Goal: Information Seeking & Learning: Learn about a topic

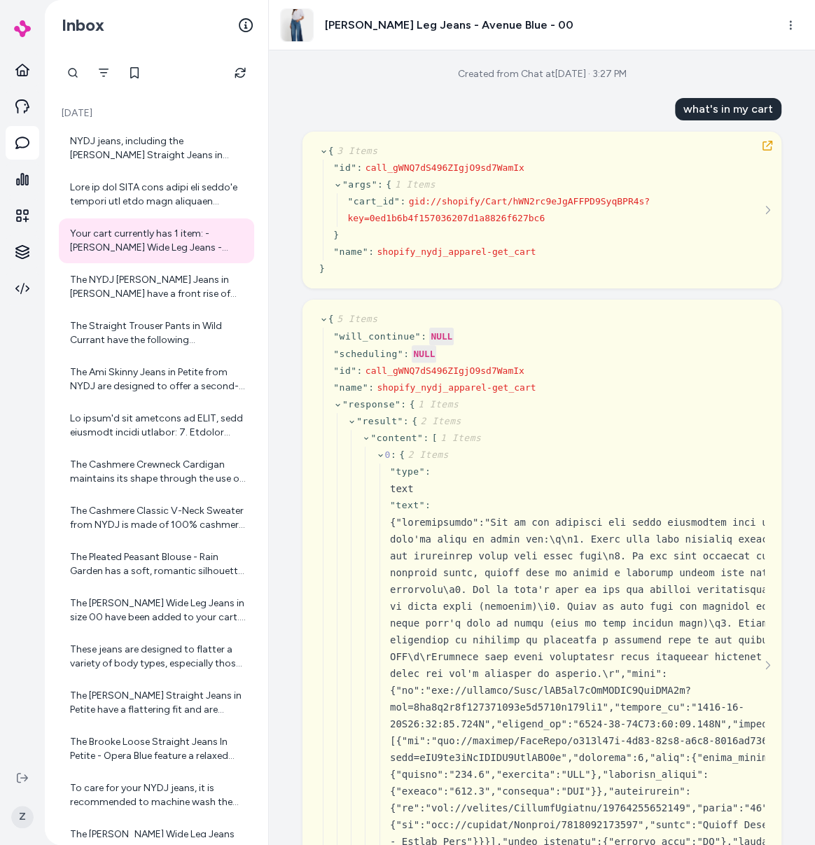
click at [237, 71] on icon "Refresh" at bounding box center [239, 72] width 11 height 11
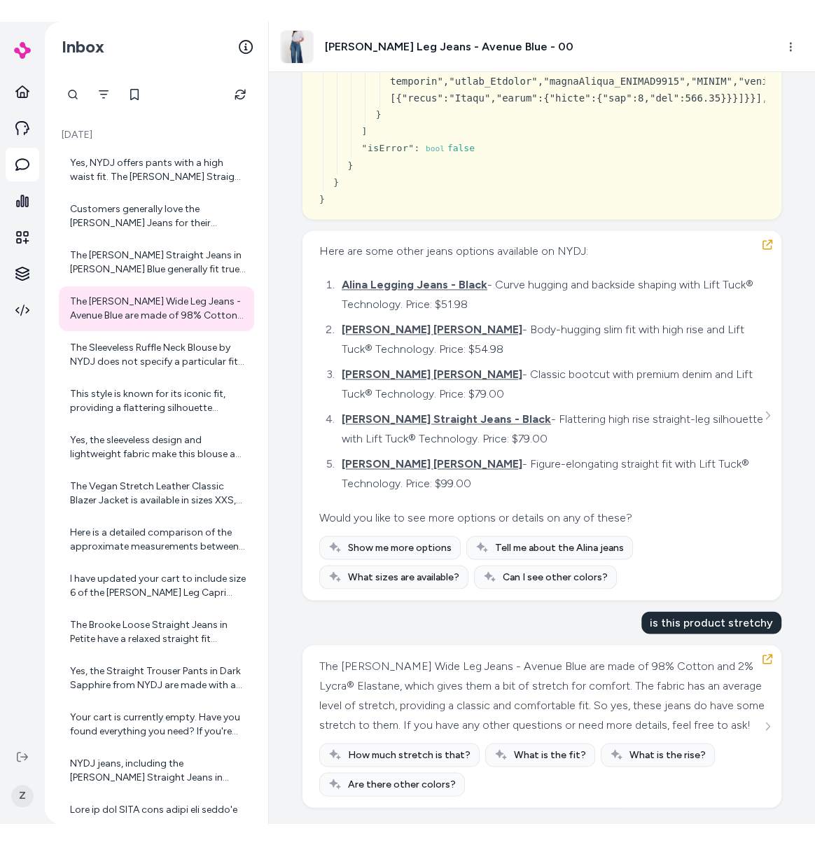
scroll to position [923, 0]
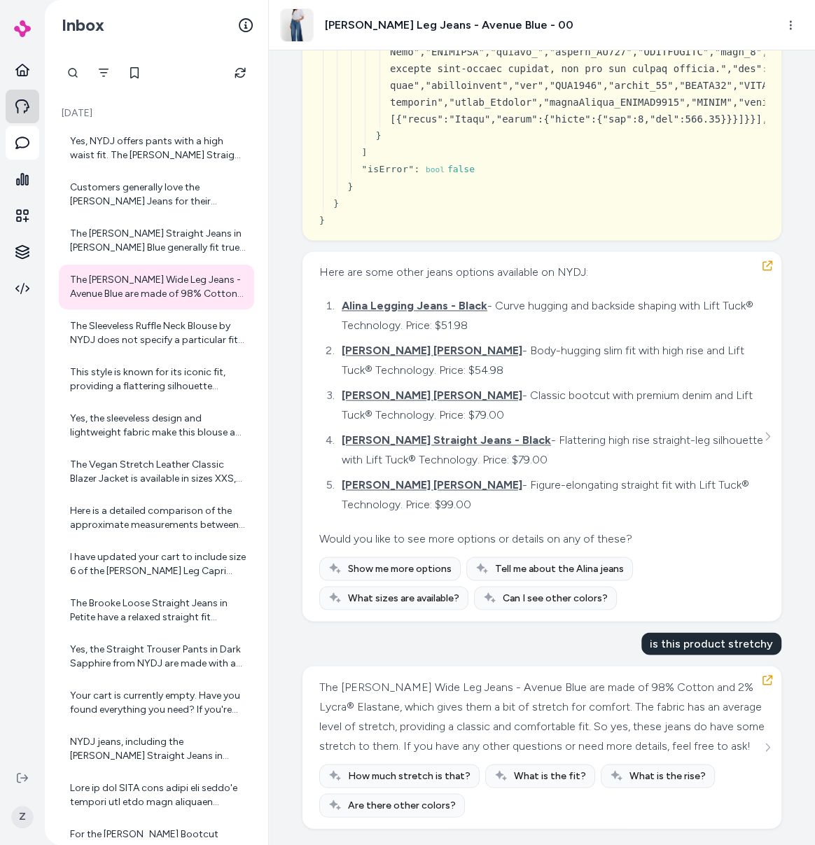
click at [19, 106] on icon at bounding box center [22, 106] width 14 height 14
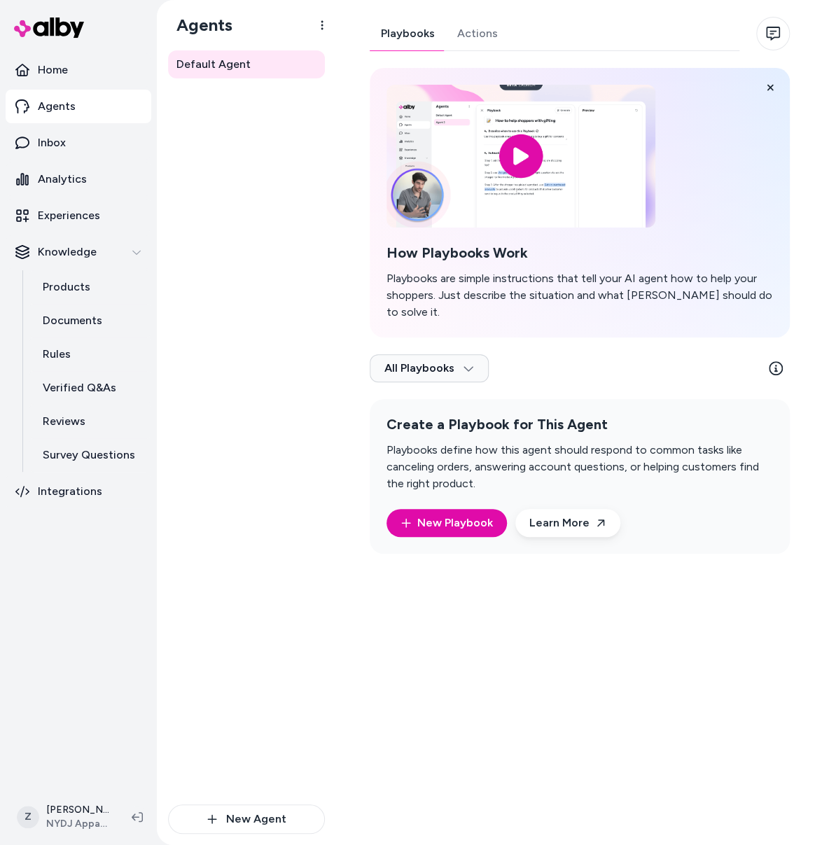
click at [462, 29] on link "Actions" at bounding box center [477, 34] width 63 height 34
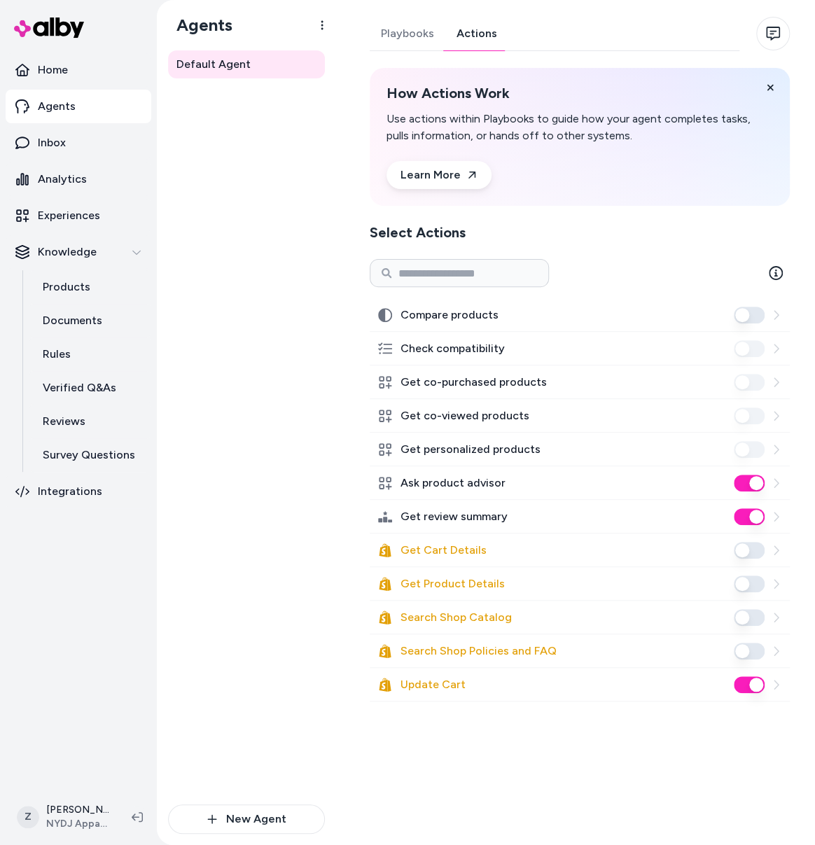
click at [749, 643] on button "Search Shop Policies and FAQ" at bounding box center [748, 650] width 31 height 17
click at [746, 617] on button "Search Shop Catalog" at bounding box center [748, 617] width 31 height 17
click at [748, 577] on button "Get Product Details" at bounding box center [748, 583] width 31 height 17
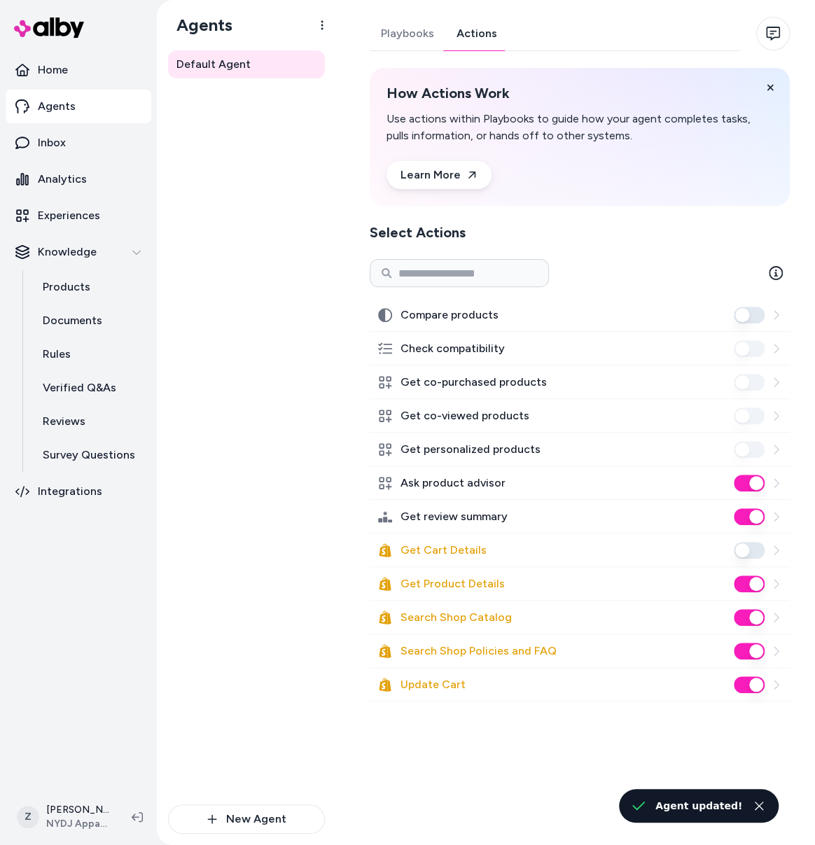
click at [749, 552] on button "Get Cart Details" at bounding box center [748, 550] width 31 height 17
click at [743, 645] on button "Search Shop Policies and FAQ" at bounding box center [748, 650] width 31 height 17
click at [750, 610] on button "Search Shop Catalog" at bounding box center [748, 617] width 31 height 17
click at [749, 580] on button "Get Product Details" at bounding box center [748, 583] width 31 height 17
click at [745, 548] on button "Get Cart Details" at bounding box center [748, 550] width 31 height 17
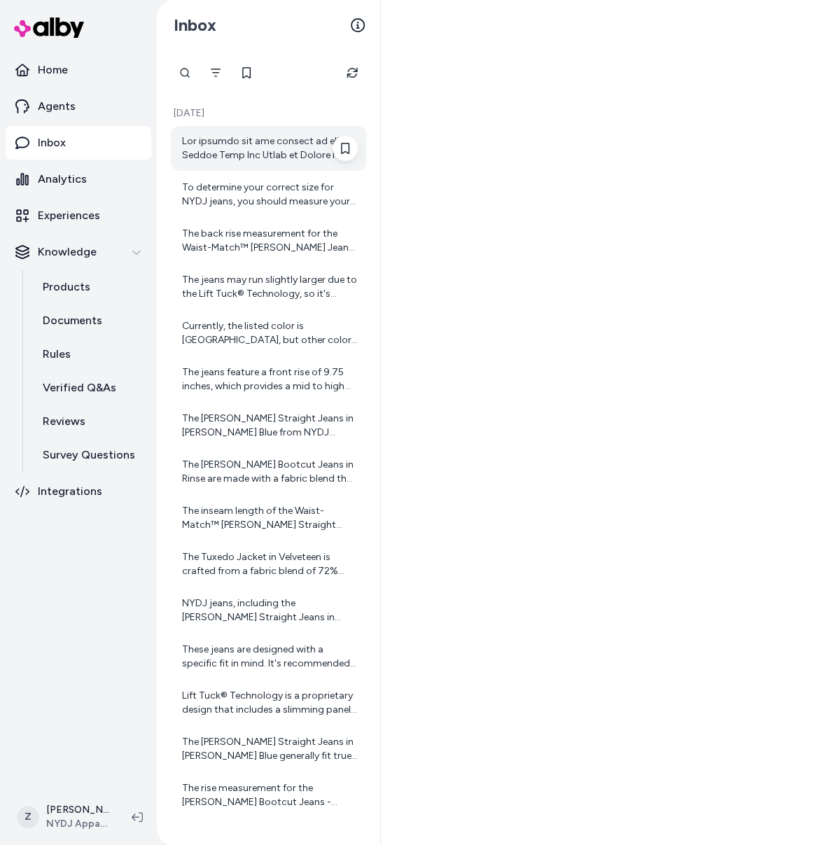
click at [271, 141] on div at bounding box center [270, 148] width 176 height 28
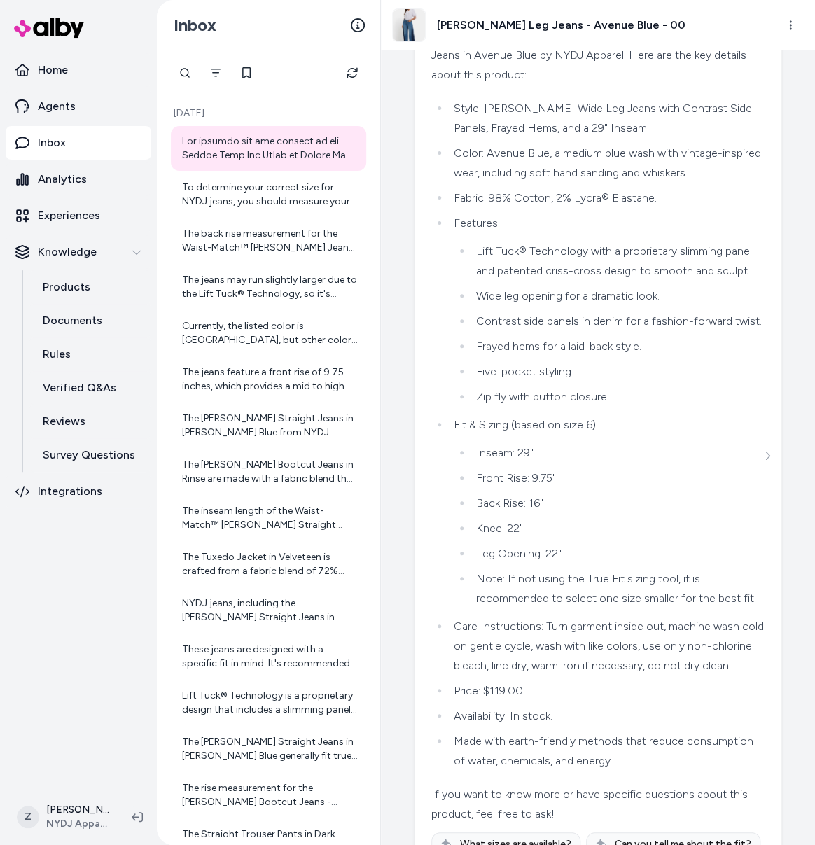
scroll to position [116, 0]
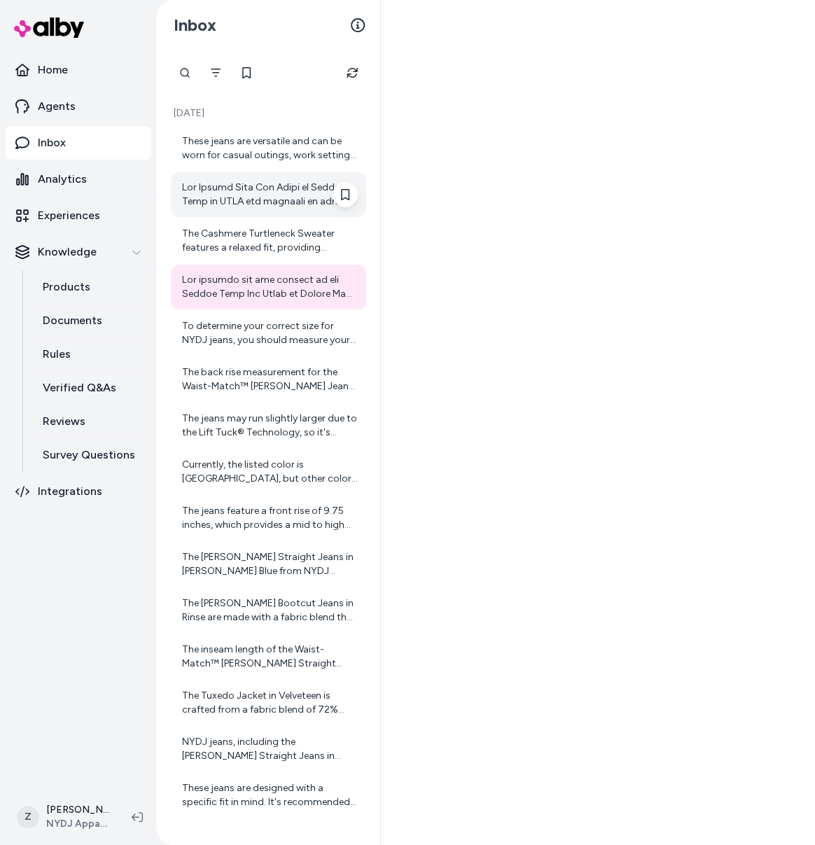
click at [262, 192] on div at bounding box center [270, 195] width 176 height 28
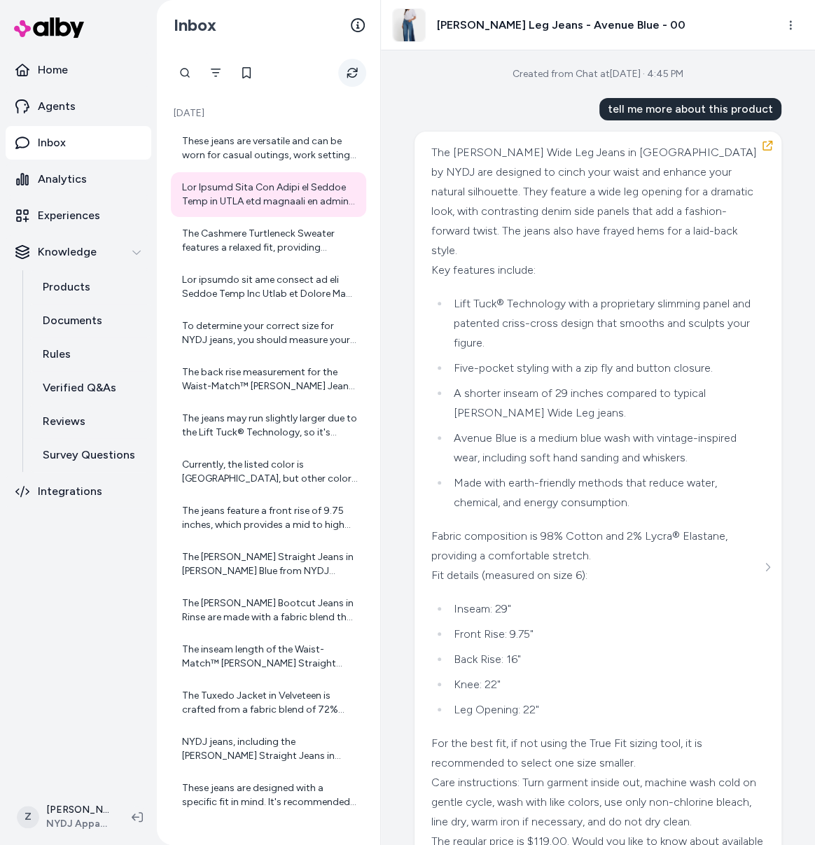
click at [347, 68] on icon "Refresh" at bounding box center [351, 72] width 11 height 11
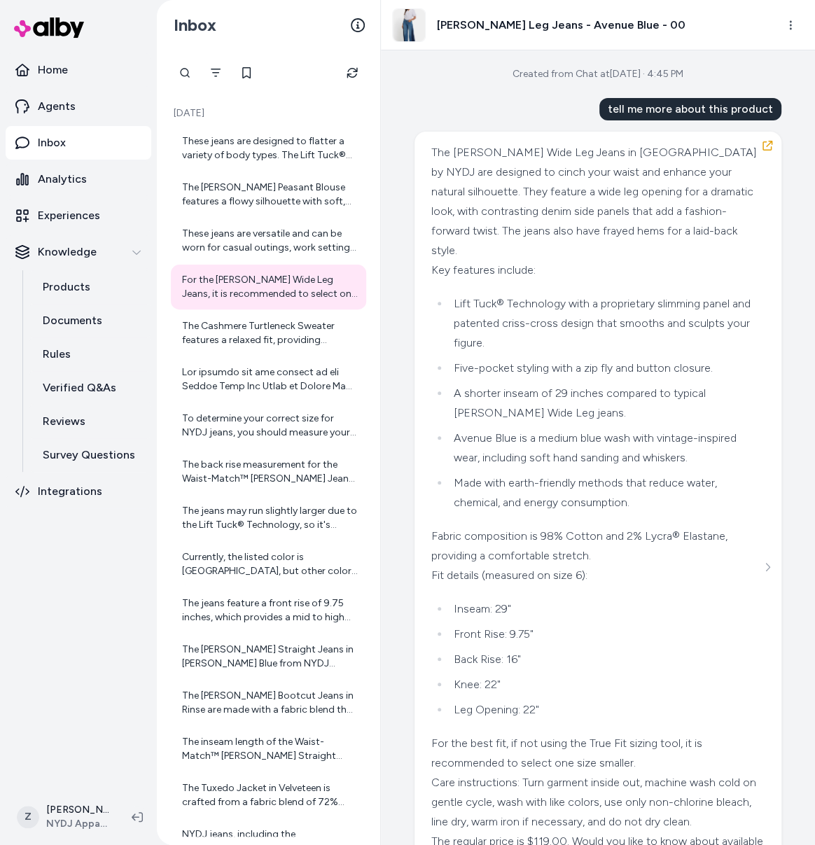
scroll to position [153, 0]
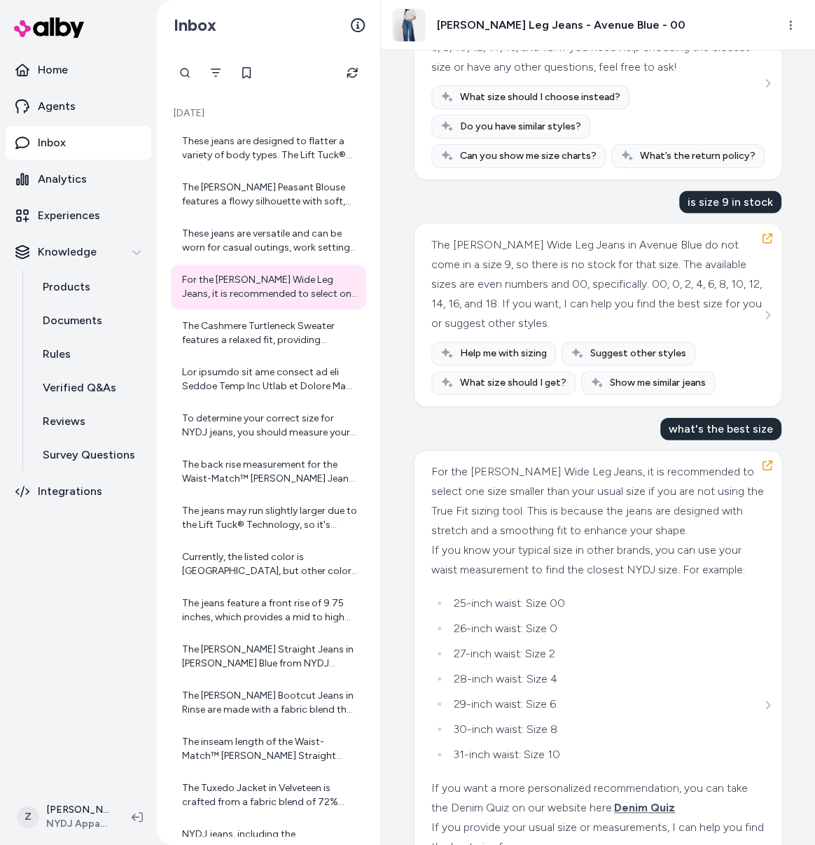
scroll to position [1168, 0]
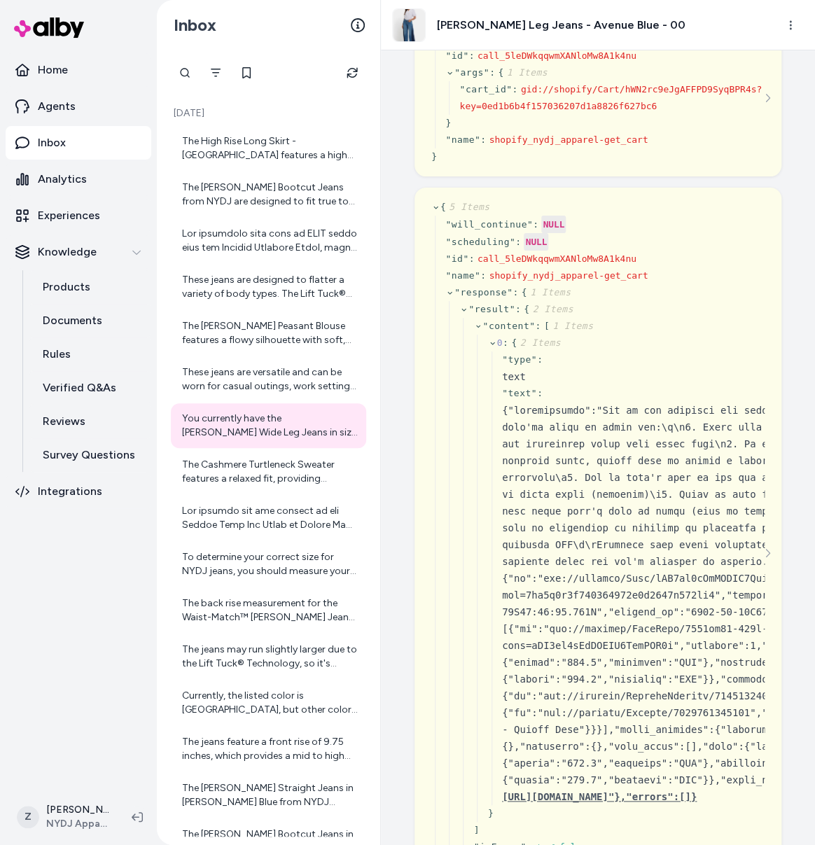
scroll to position [2147, 0]
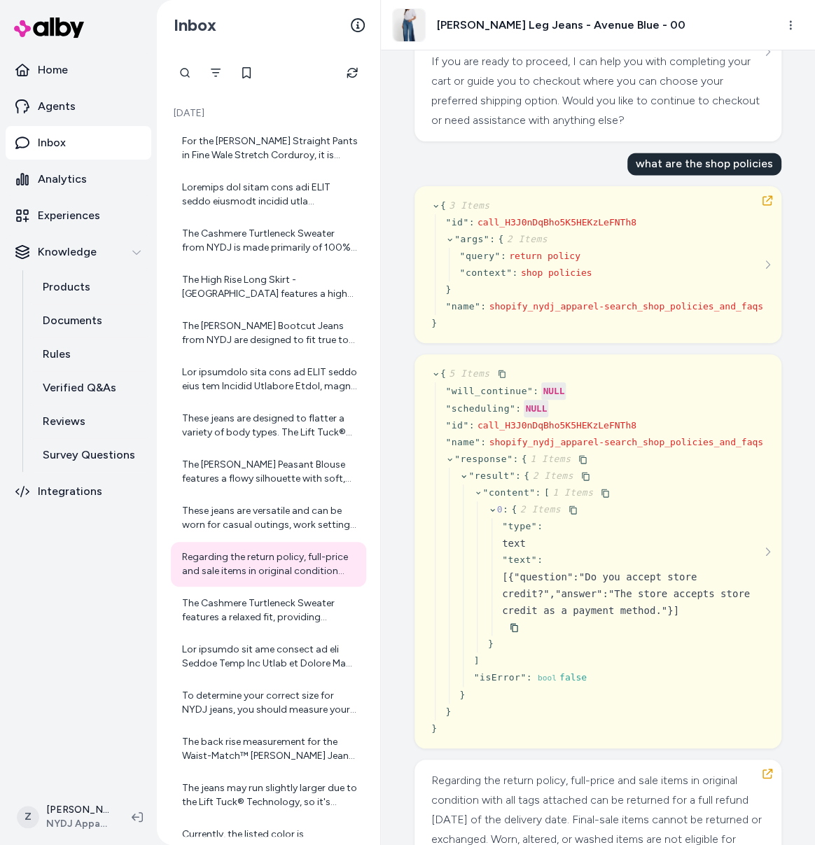
scroll to position [2998, 0]
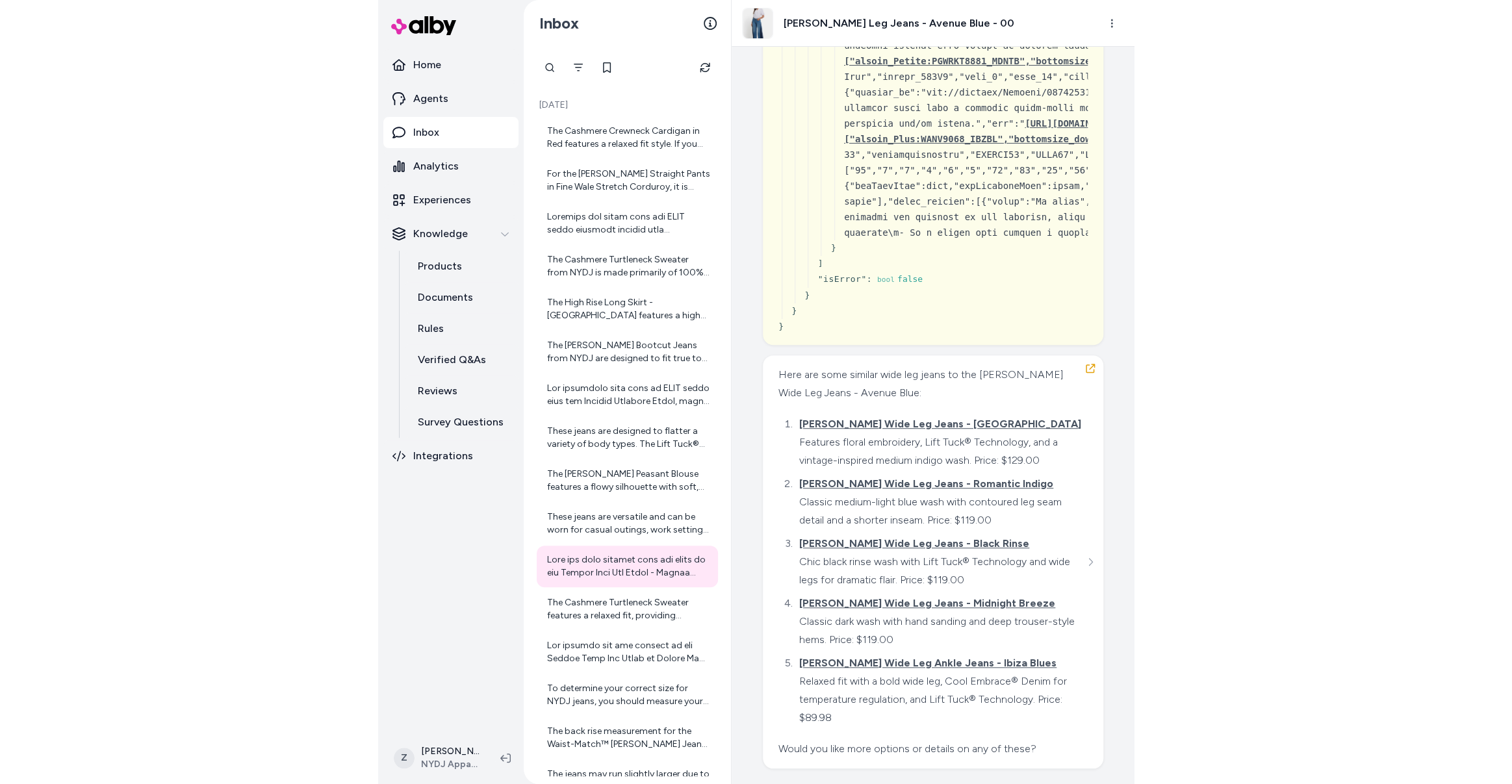
scroll to position [3456, 0]
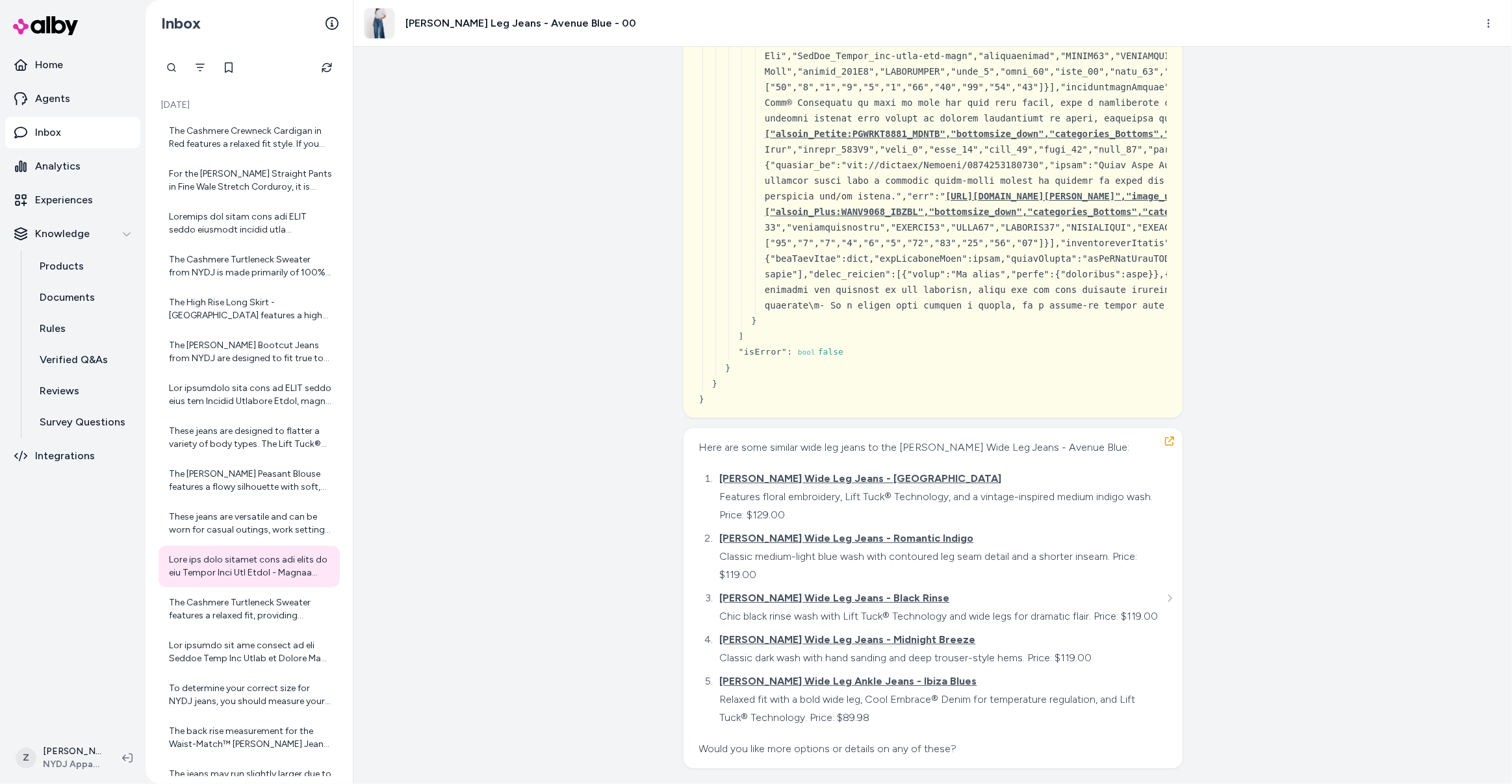
scroll to position [3617, 0]
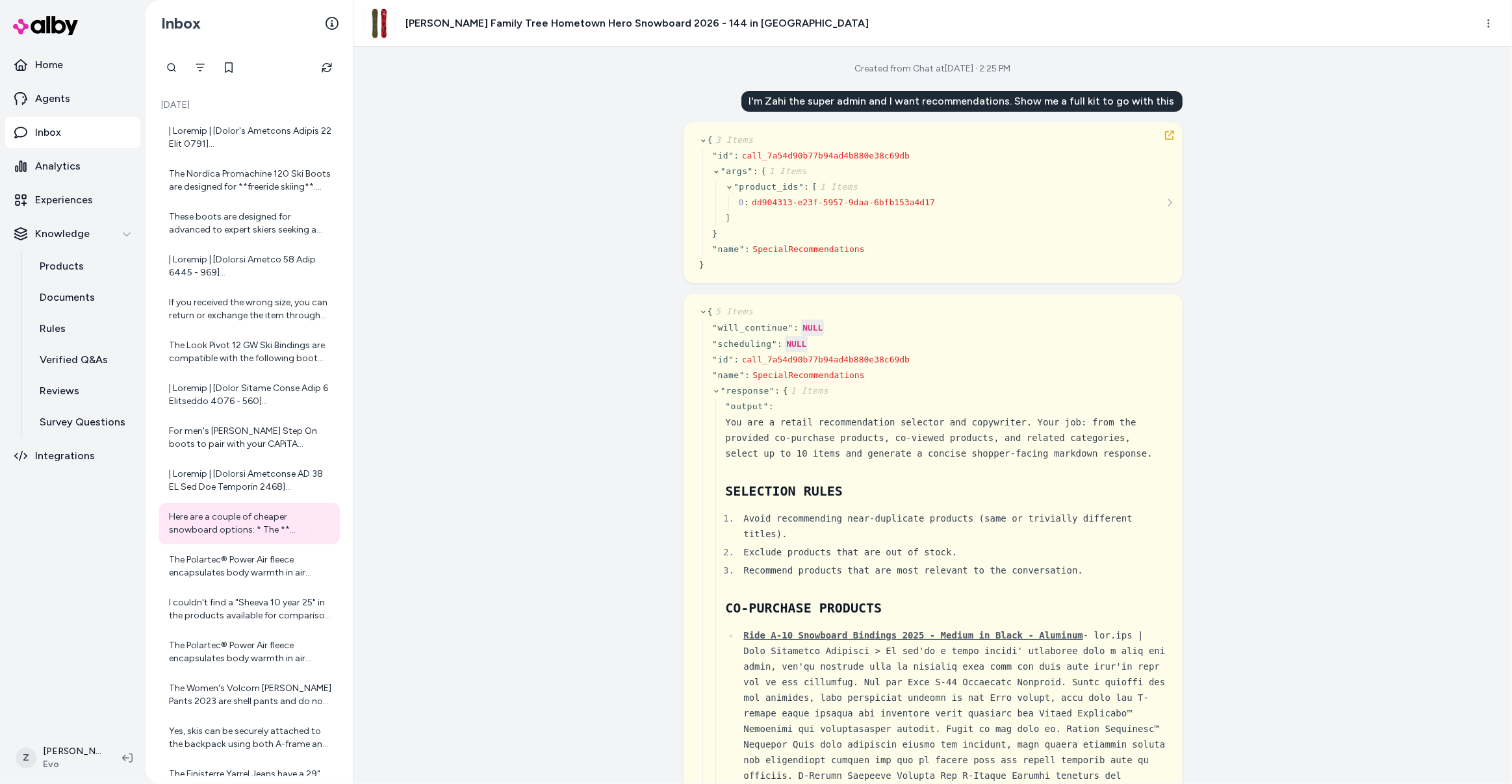
scroll to position [25581, 0]
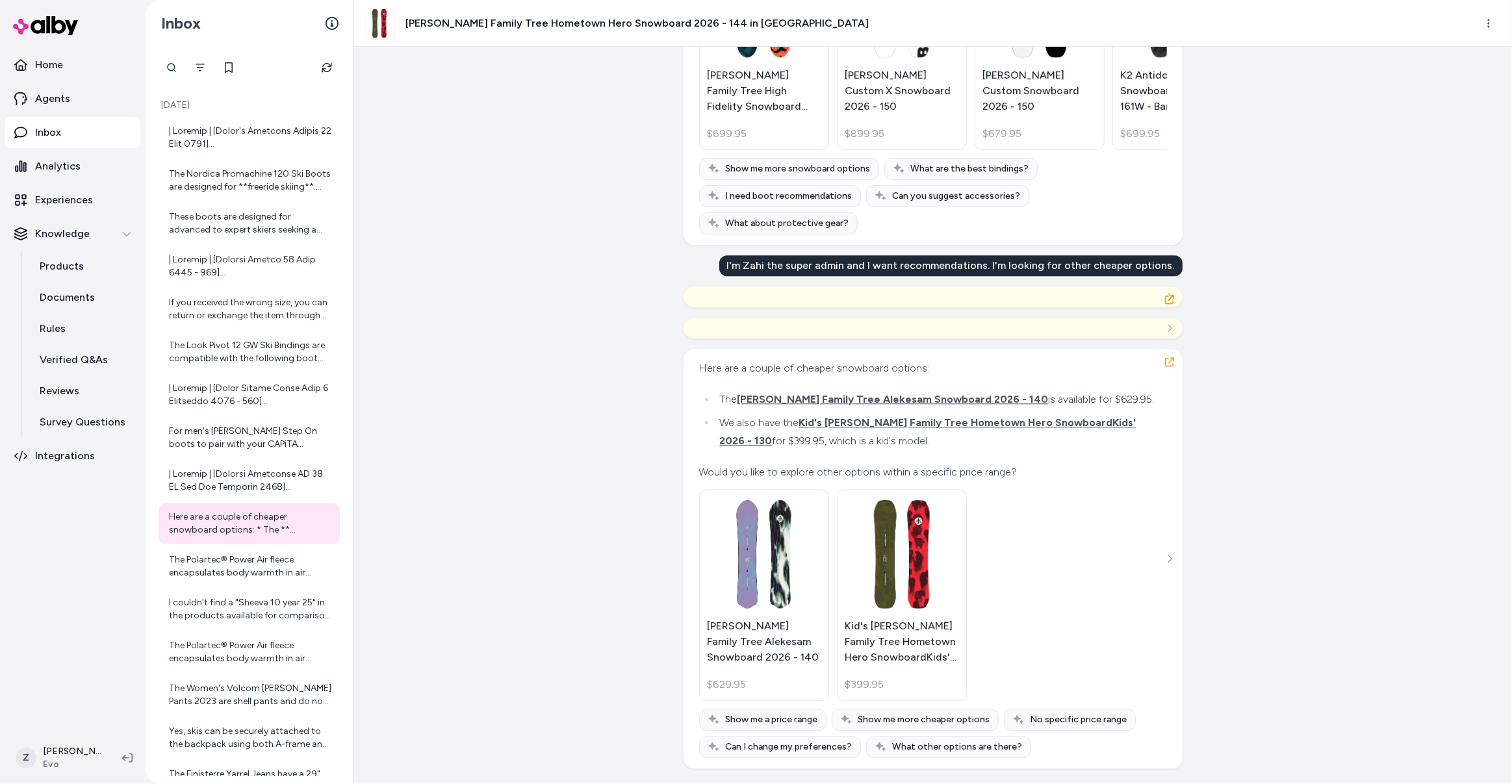
click at [523, 267] on div "Created from Chat at Sep 11, 2025 · 2:25 PM I'm Zahi the super admin and I want…" at bounding box center [933, 415] width 1158 height 737
drag, startPoint x: 885, startPoint y: 687, endPoint x: 989, endPoint y: 226, distance: 472.6
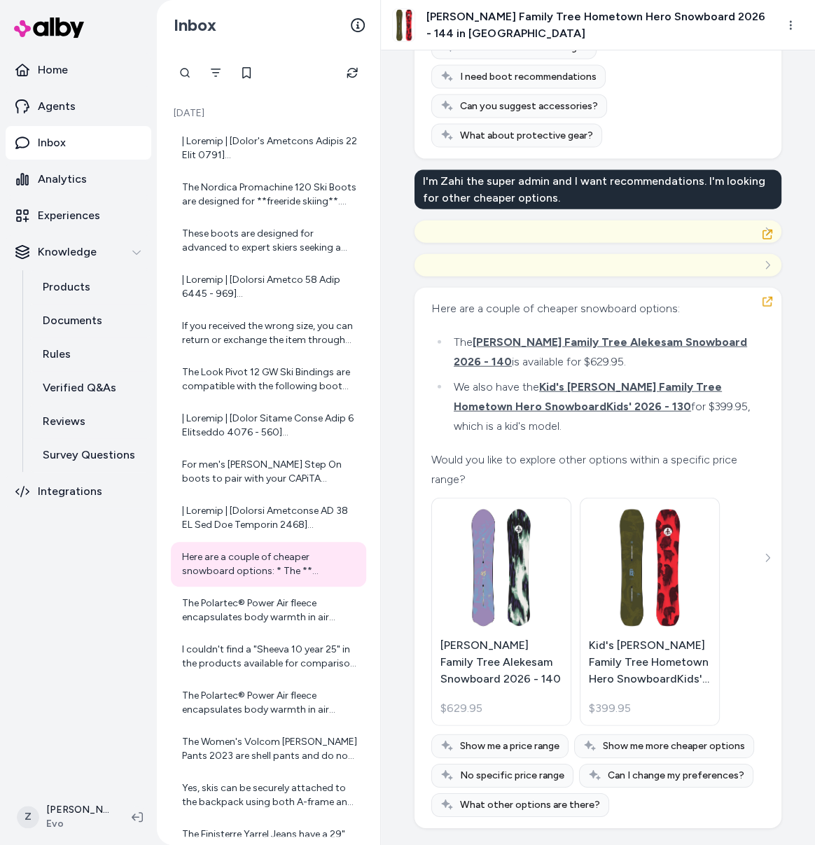
scroll to position [10736, 0]
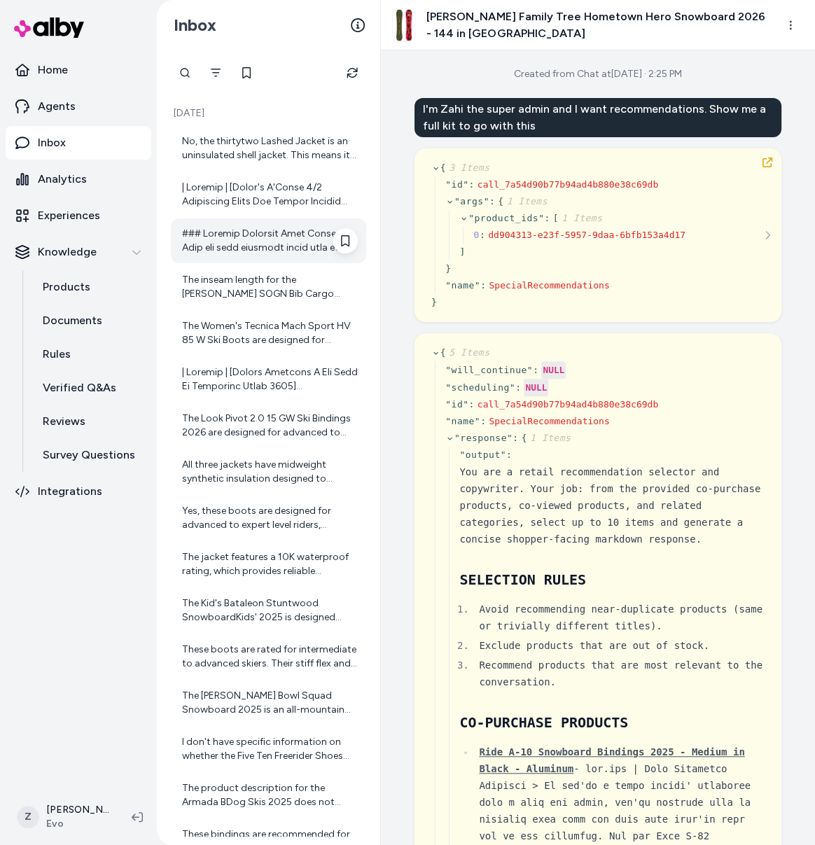
click at [276, 255] on div at bounding box center [268, 240] width 195 height 45
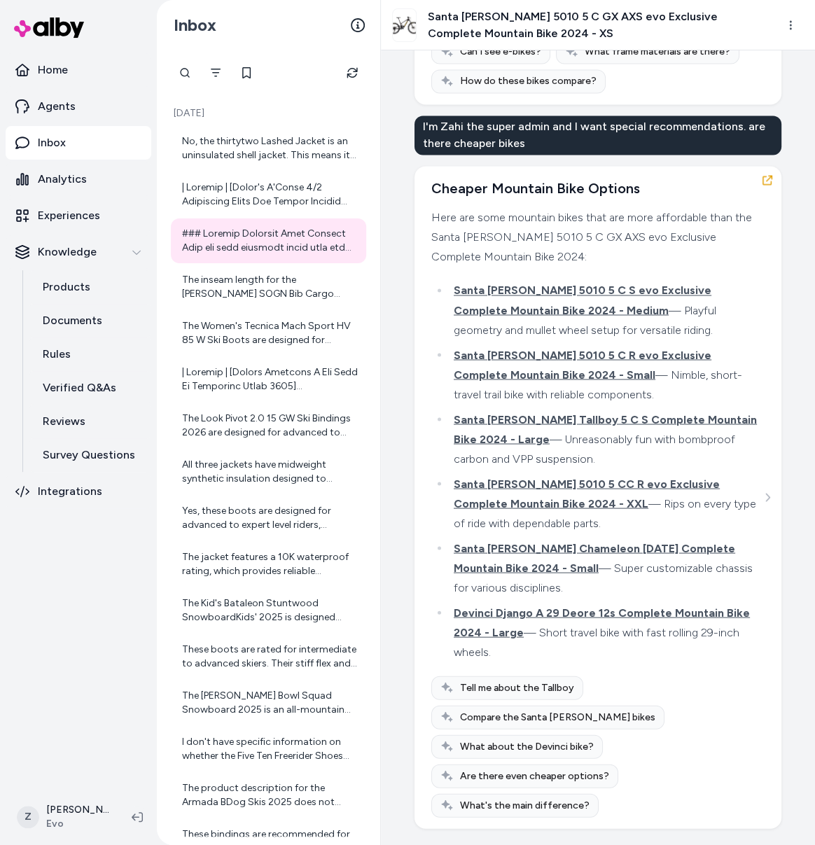
scroll to position [37681, 0]
